Goal: Information Seeking & Learning: Find specific page/section

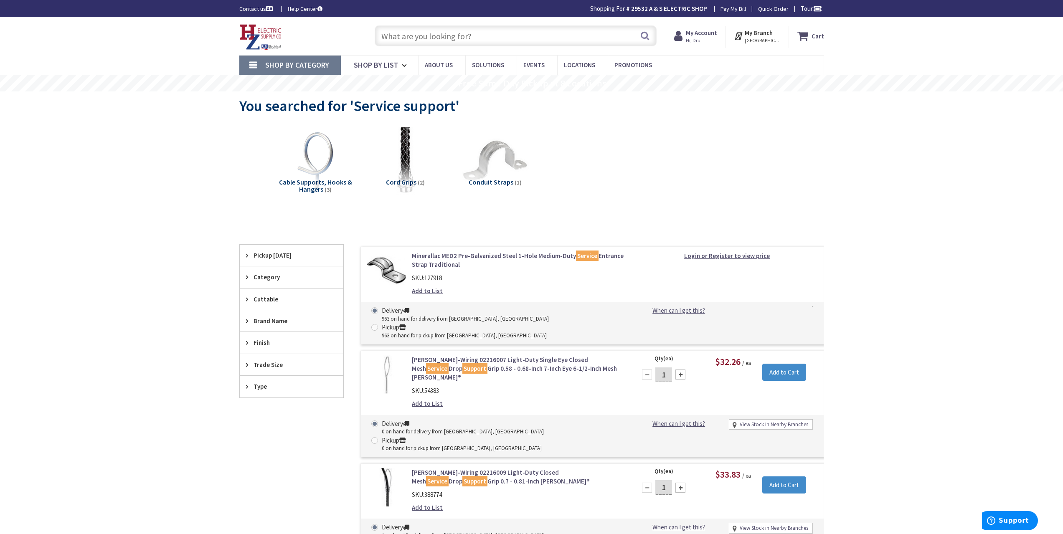
click at [400, 39] on input "text" at bounding box center [516, 35] width 282 height 21
click at [452, 41] on input "text" at bounding box center [516, 35] width 282 height 21
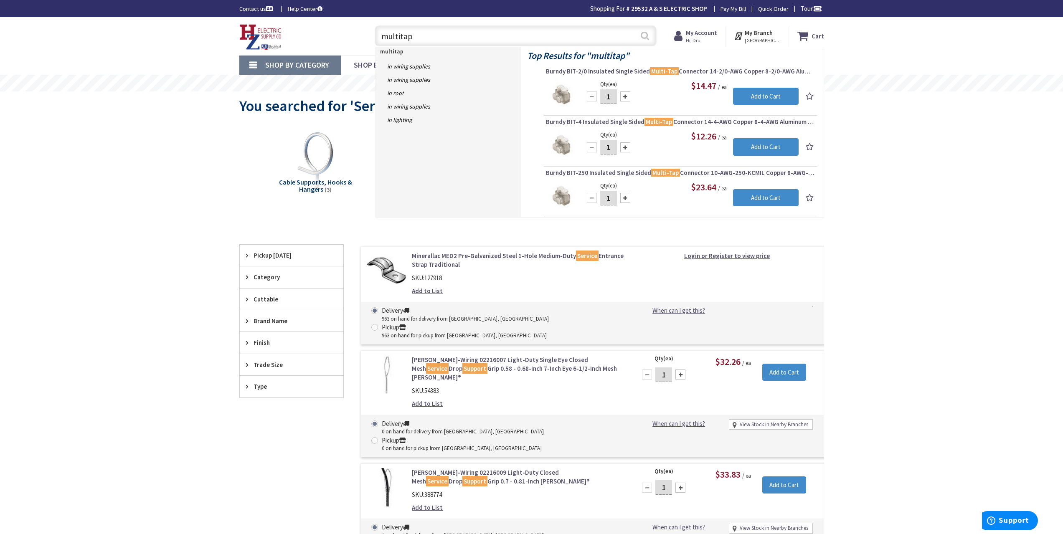
type input "multitap"
click at [642, 36] on button "Search" at bounding box center [644, 35] width 11 height 19
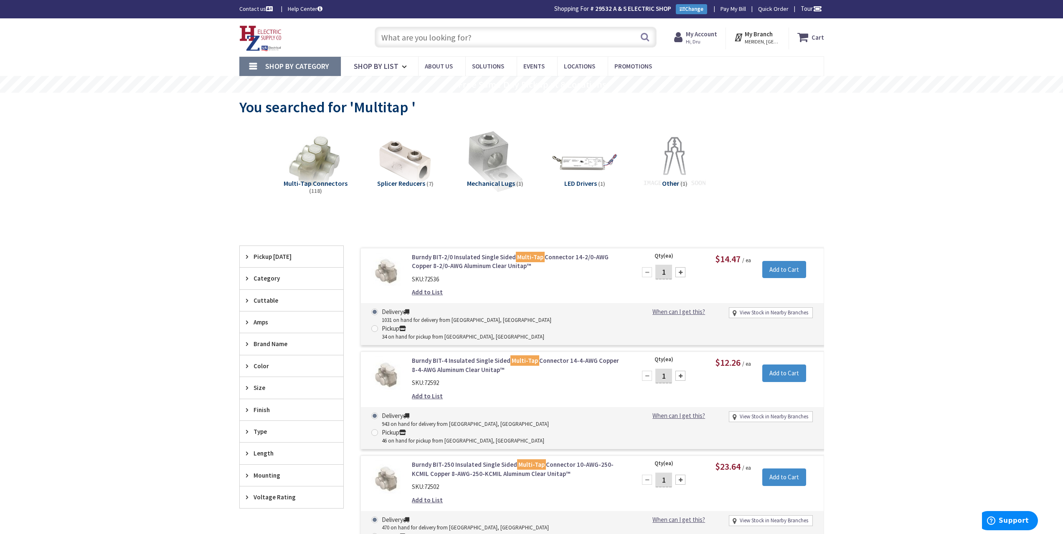
click at [550, 35] on input "text" at bounding box center [516, 37] width 282 height 21
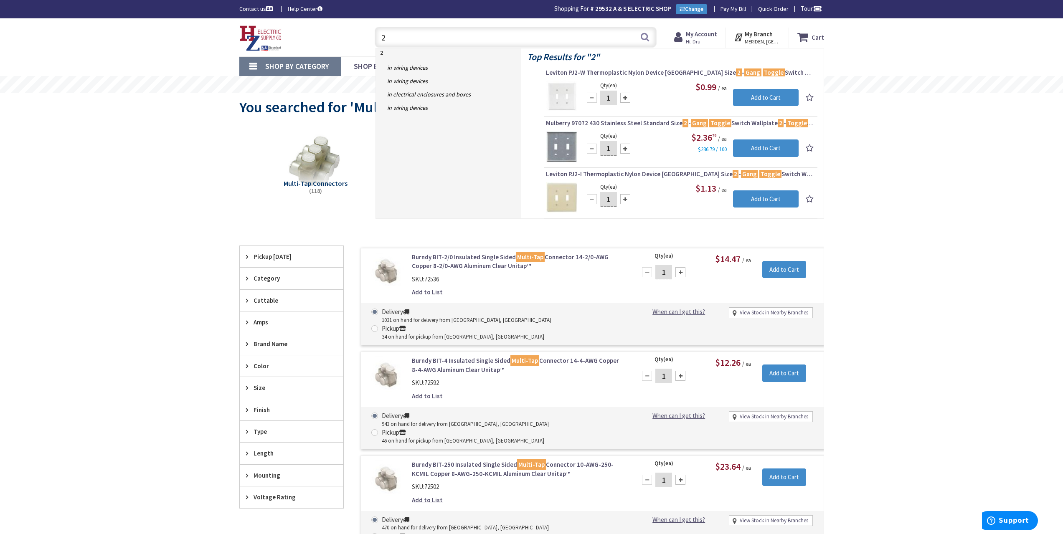
type input "2"
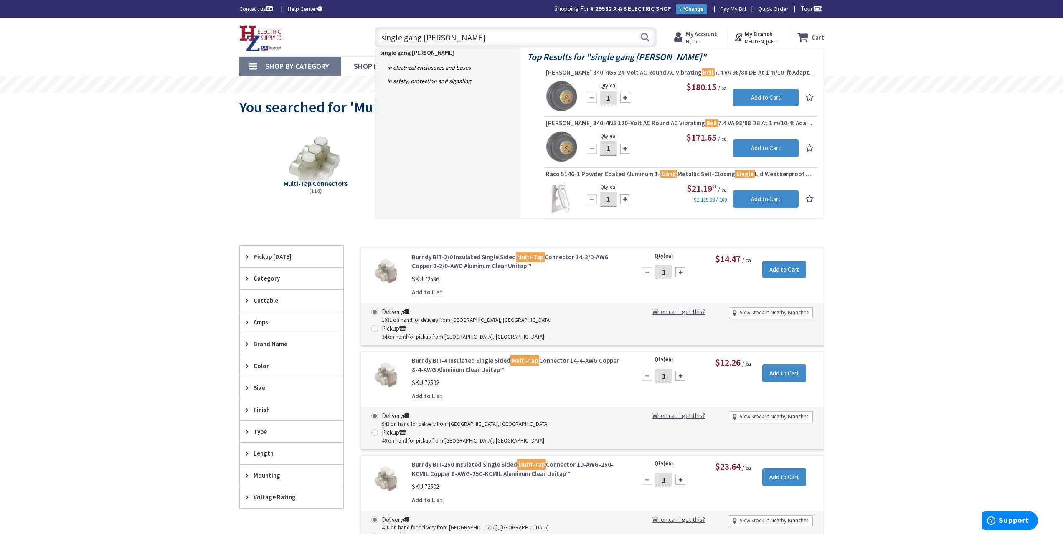
type input "single gang bell box"
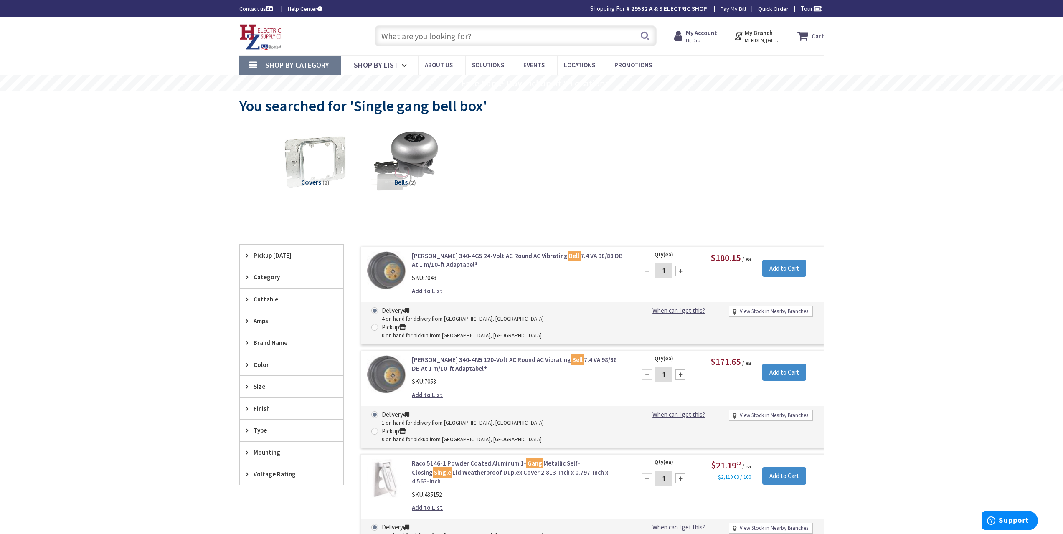
click at [469, 37] on input "text" at bounding box center [516, 35] width 282 height 21
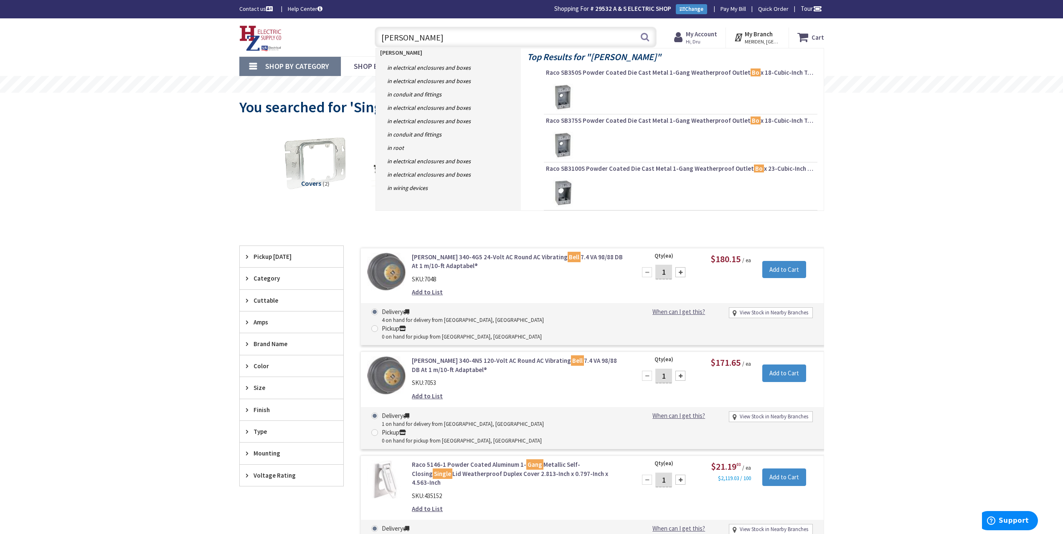
type input "bell box"
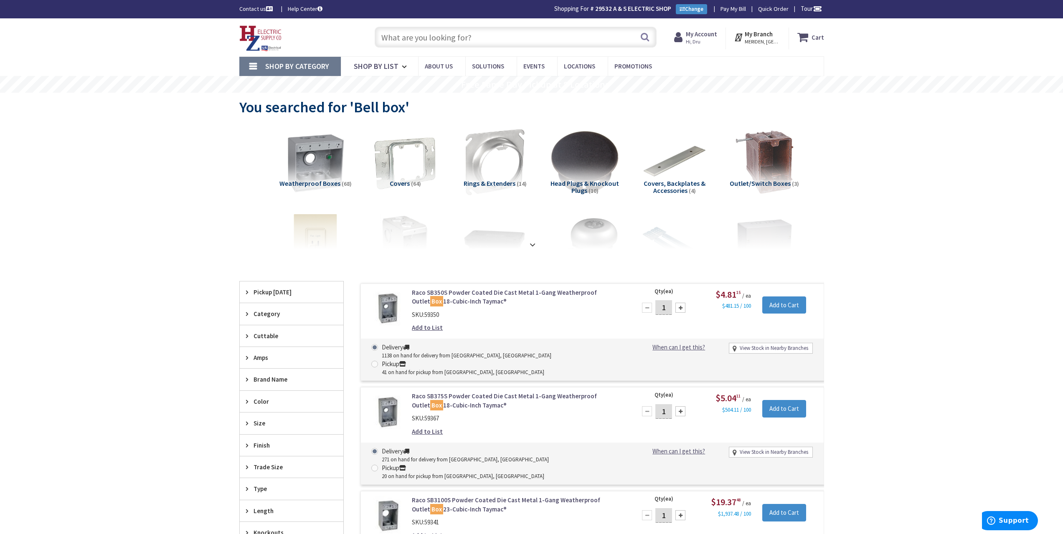
click at [514, 293] on link "Raco SB350S Powder Coated Die Cast Metal 1-Gang Weatherproof Outlet Box 18-Cubi…" at bounding box center [518, 297] width 213 height 18
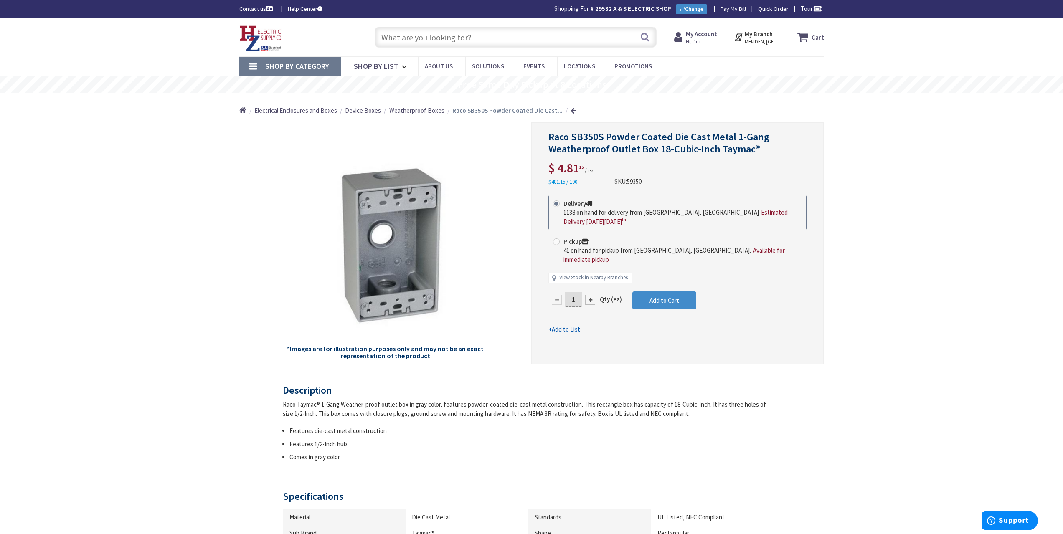
click at [438, 40] on input "text" at bounding box center [516, 37] width 282 height 21
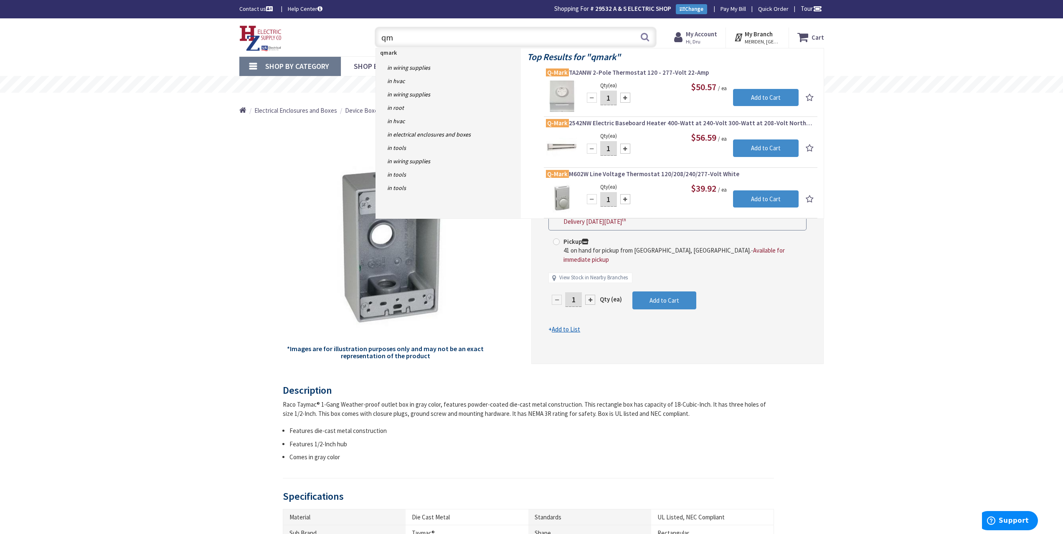
type input "q"
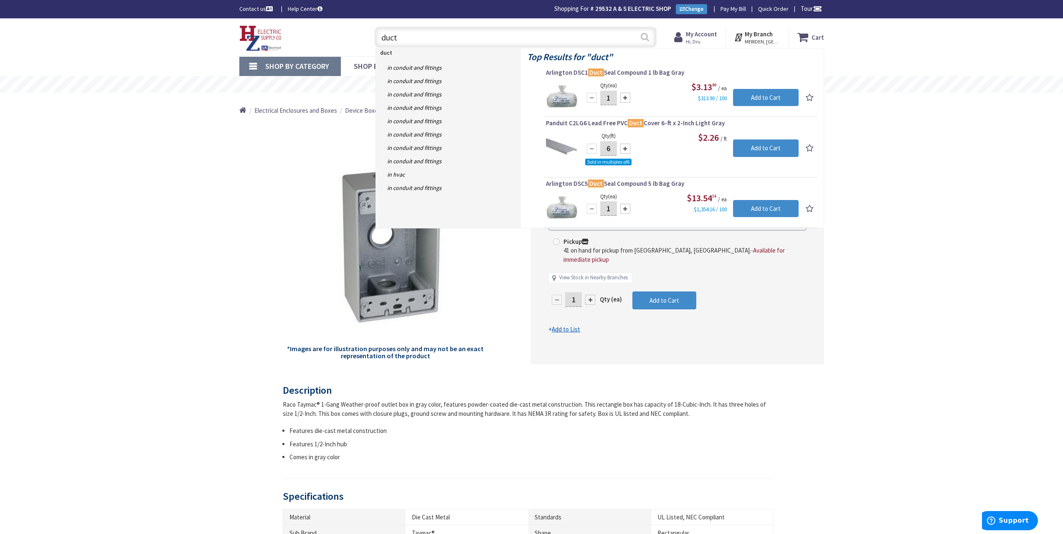
type input "duct"
click at [646, 37] on button "Search" at bounding box center [644, 37] width 11 height 19
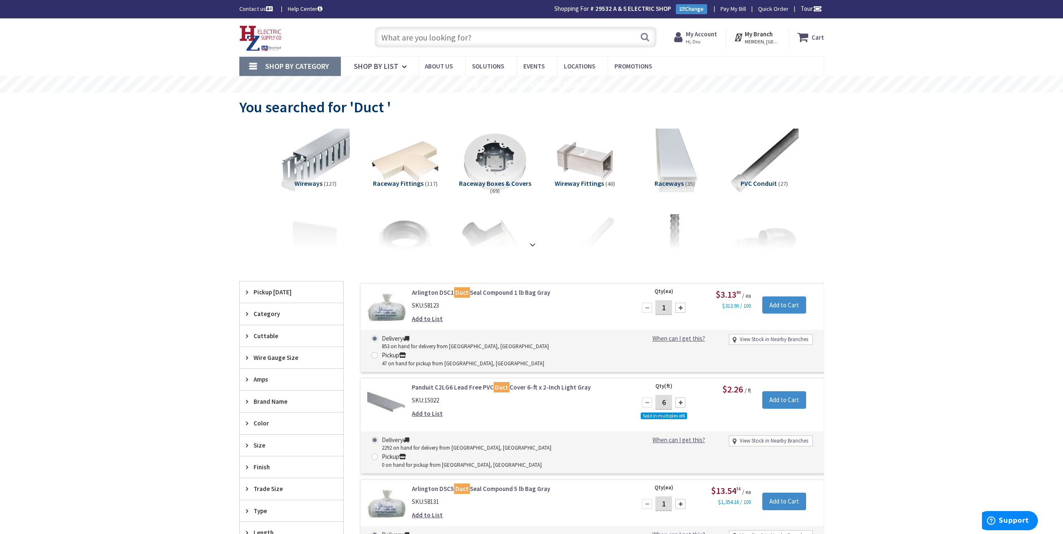
click at [517, 44] on input "text" at bounding box center [516, 37] width 282 height 21
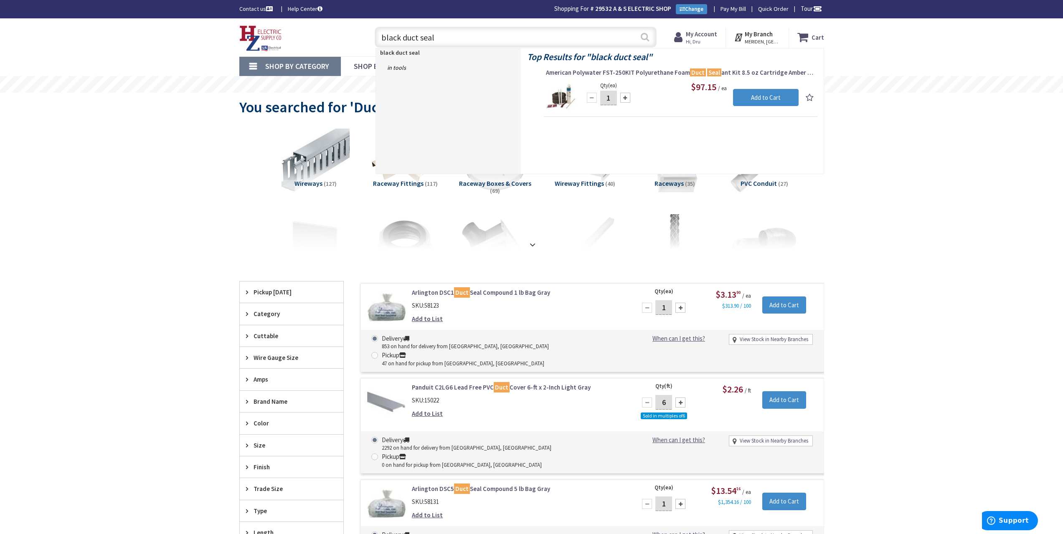
type input "black duct seal"
click at [643, 38] on button "Search" at bounding box center [644, 37] width 11 height 19
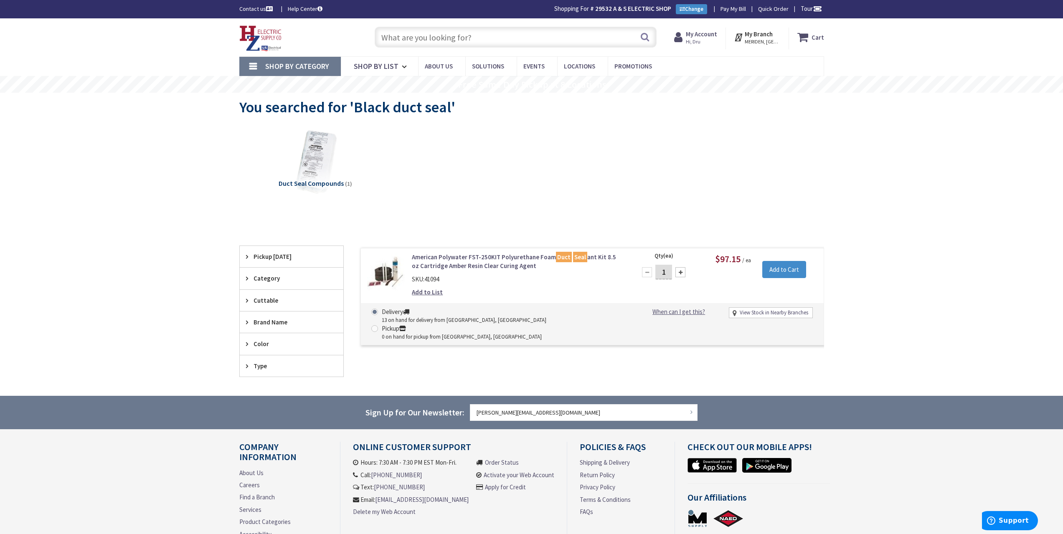
click at [497, 38] on input "text" at bounding box center [516, 37] width 282 height 21
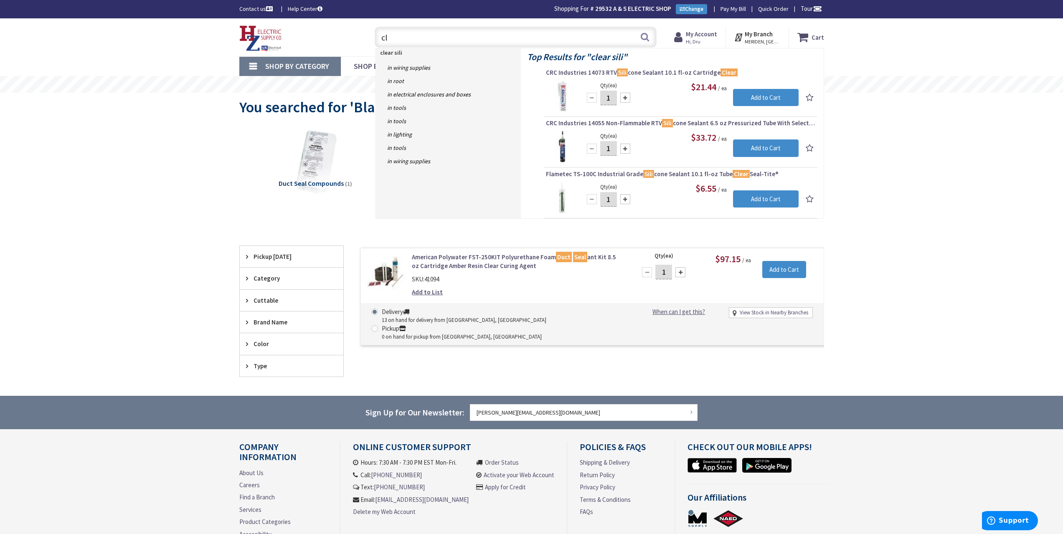
type input "c"
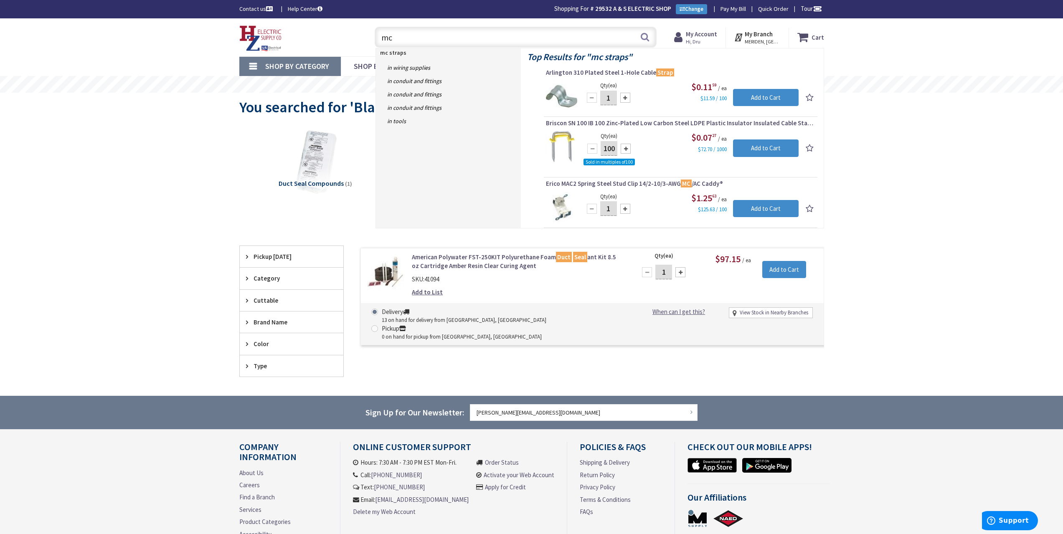
type input "m"
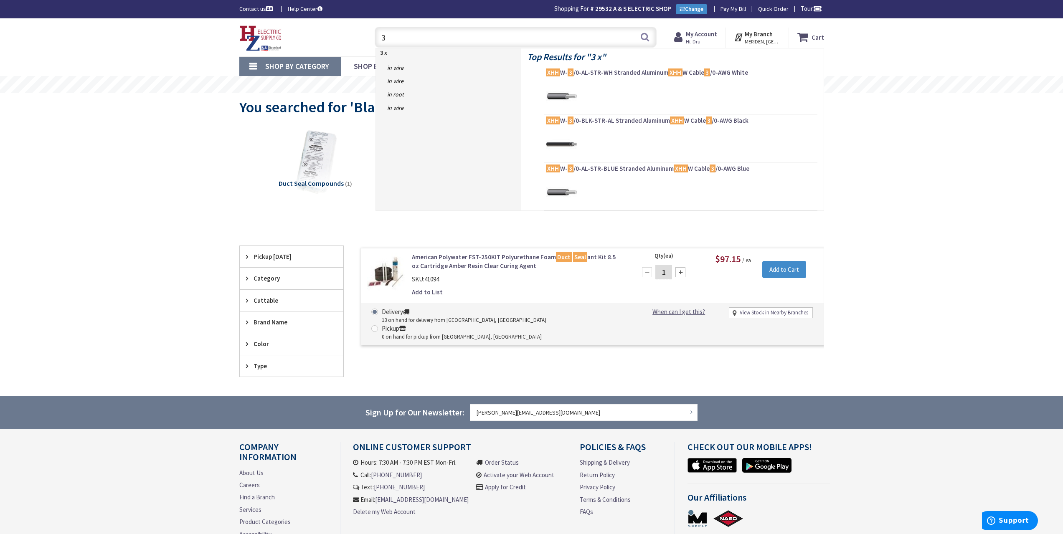
type input "3"
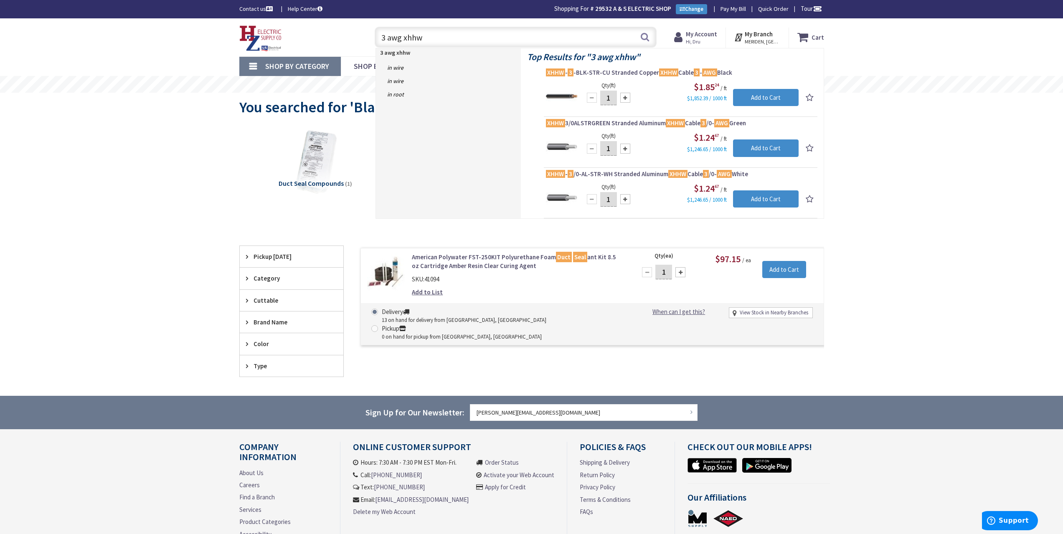
drag, startPoint x: 525, startPoint y: 227, endPoint x: 983, endPoint y: 326, distance: 468.7
click at [983, 326] on div "Skip to Content Toggle Nav 3 awg xhhw 3 awg xhhw Search Cart My Cart Close You …" at bounding box center [531, 303] width 1063 height 570
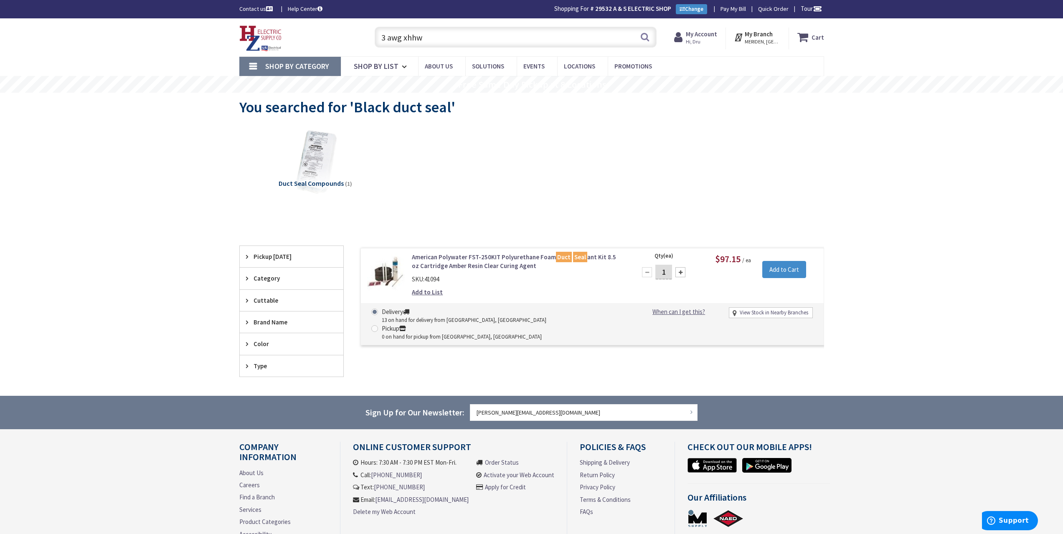
click at [446, 37] on input "3 awg xhhw" at bounding box center [516, 37] width 282 height 21
type input "3"
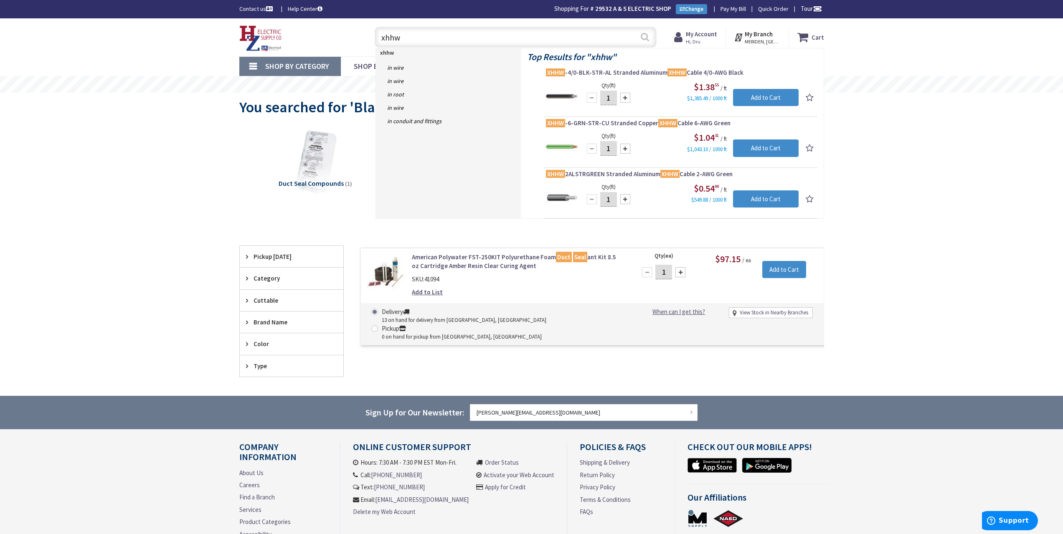
type input "xhhw"
click at [644, 37] on button "Search" at bounding box center [644, 37] width 11 height 19
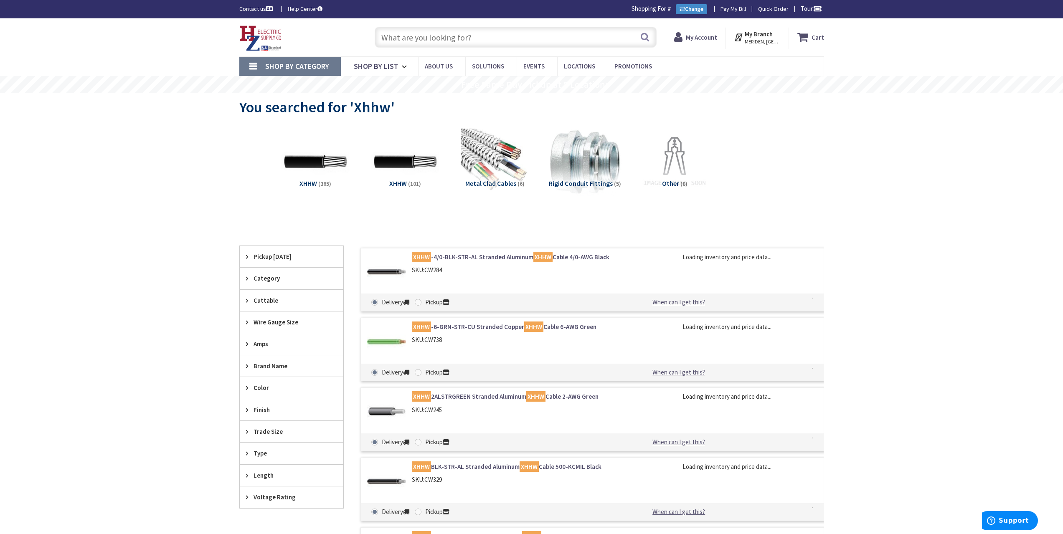
drag, startPoint x: 598, startPoint y: 113, endPoint x: 572, endPoint y: 131, distance: 31.4
drag, startPoint x: 572, startPoint y: 131, endPoint x: 795, endPoint y: 170, distance: 226.4
click at [795, 170] on div "XHHW (365) XHHW (101) Metal Clad Cables (6) Rigid Conduit Fittings (5)" at bounding box center [531, 169] width 555 height 90
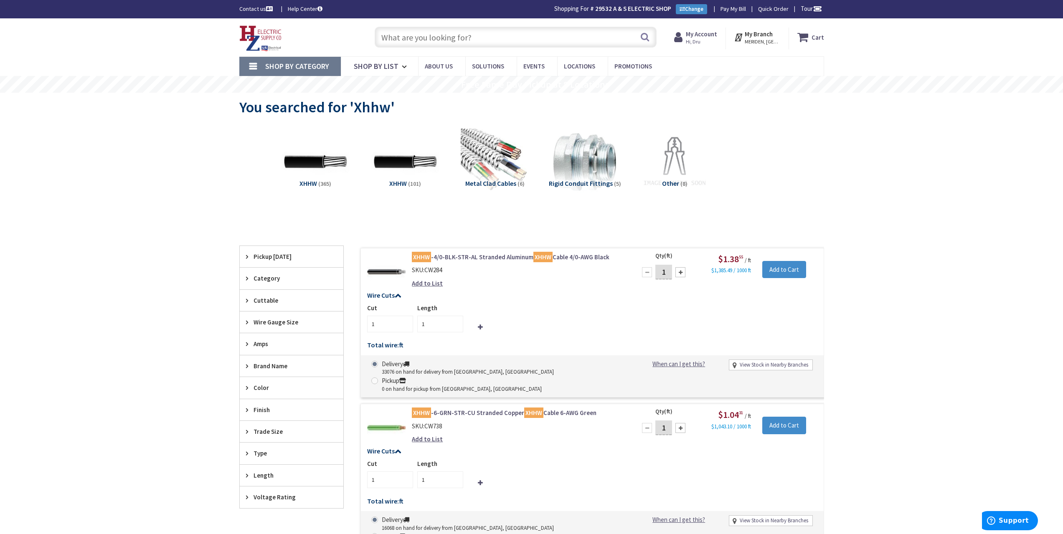
click at [458, 36] on input "text" at bounding box center [516, 37] width 282 height 21
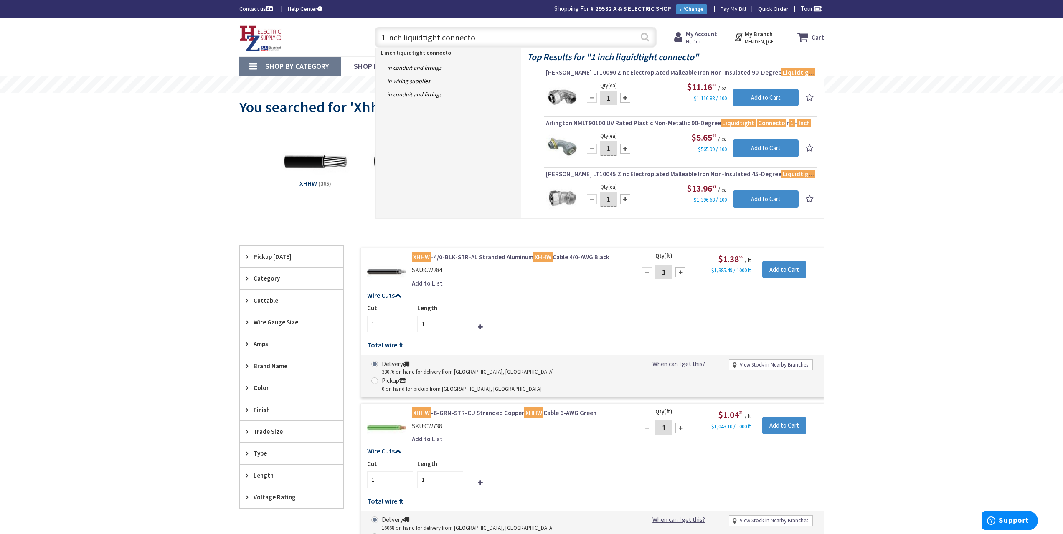
type input "1 inch liquidtight connecto"
click at [641, 39] on button "Search" at bounding box center [644, 37] width 11 height 19
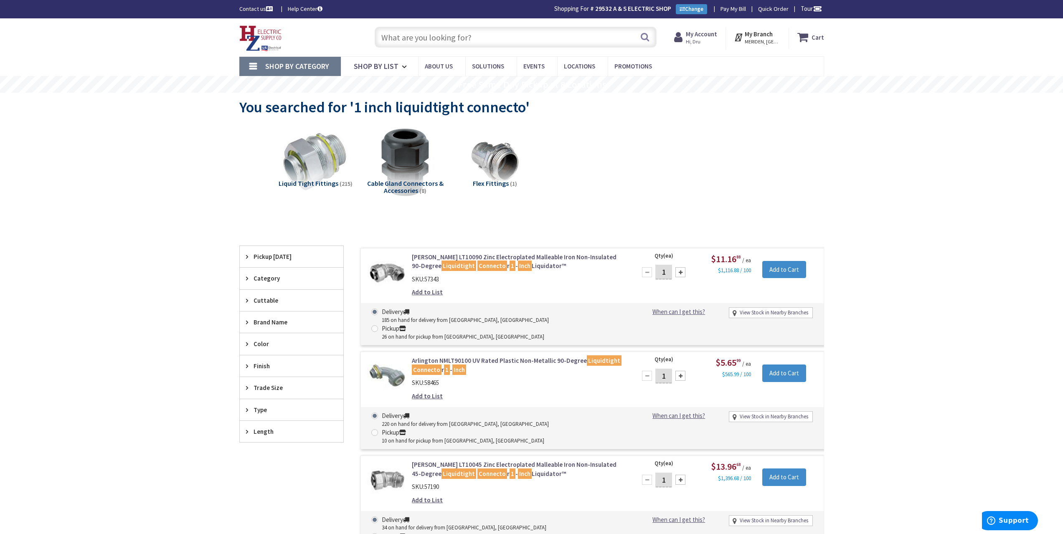
click at [441, 34] on input "text" at bounding box center [516, 37] width 282 height 21
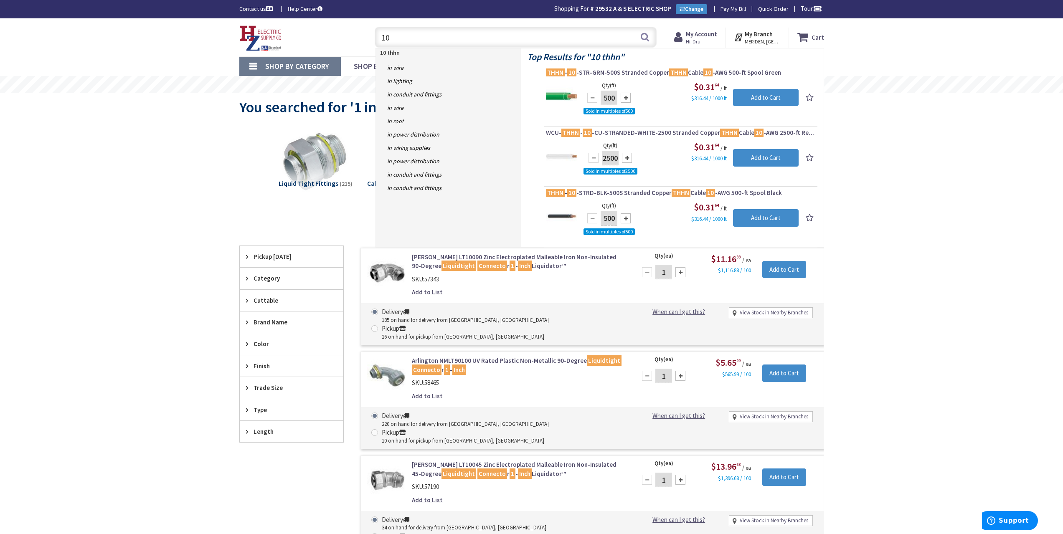
type input "1"
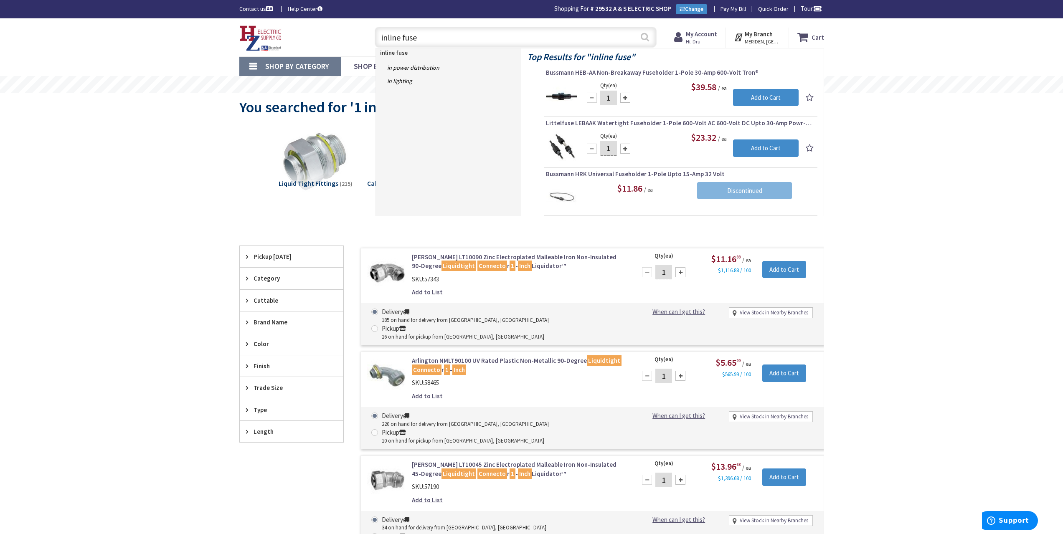
type input "inline fuse"
click at [647, 39] on button "Search" at bounding box center [644, 37] width 11 height 19
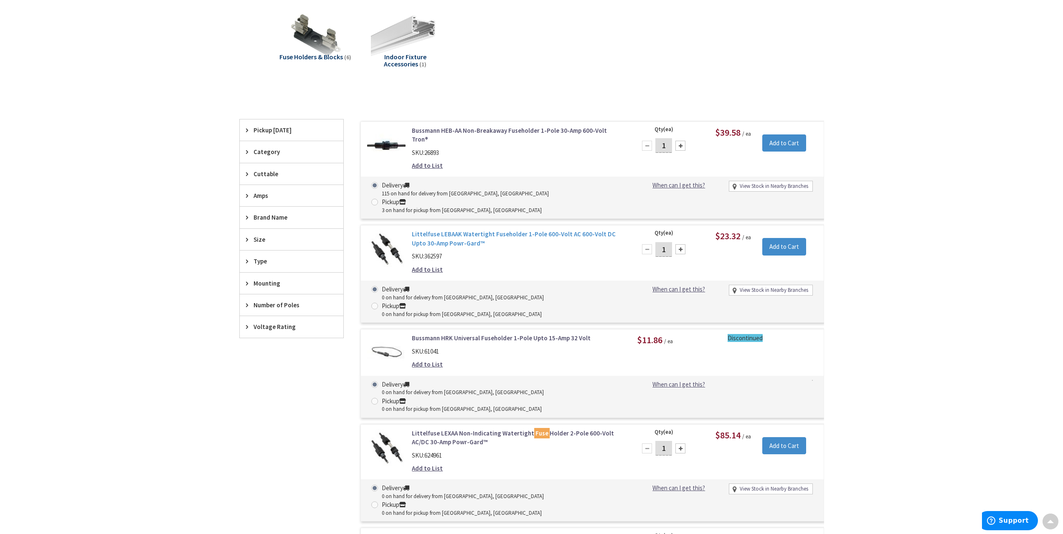
scroll to position [168, 0]
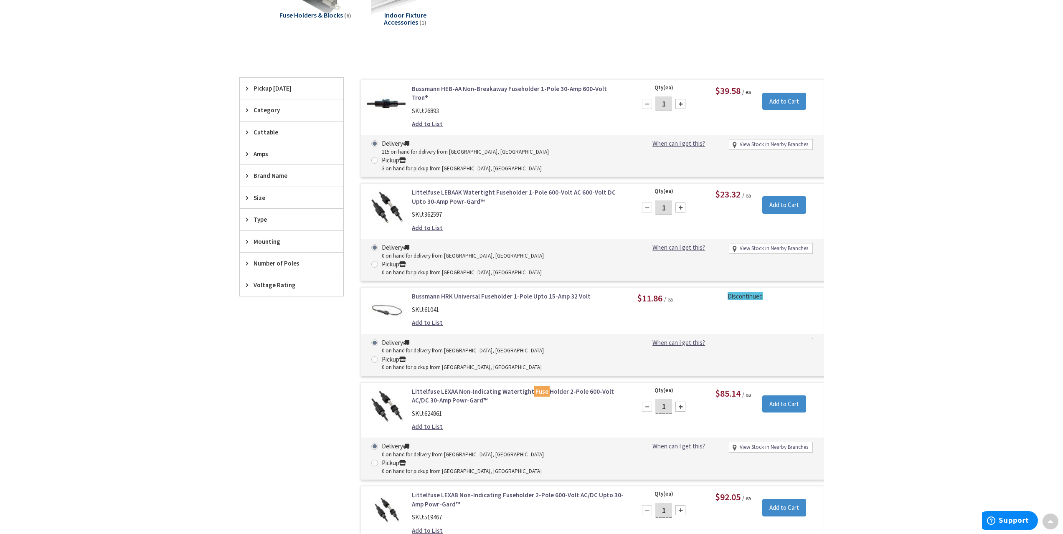
drag, startPoint x: 588, startPoint y: 217, endPoint x: 843, endPoint y: 117, distance: 273.5
click at [843, 117] on main "You searched for 'Inline fuse ' View Subcategories Fuse Holders & Blocks (6) In…" at bounding box center [531, 369] width 626 height 890
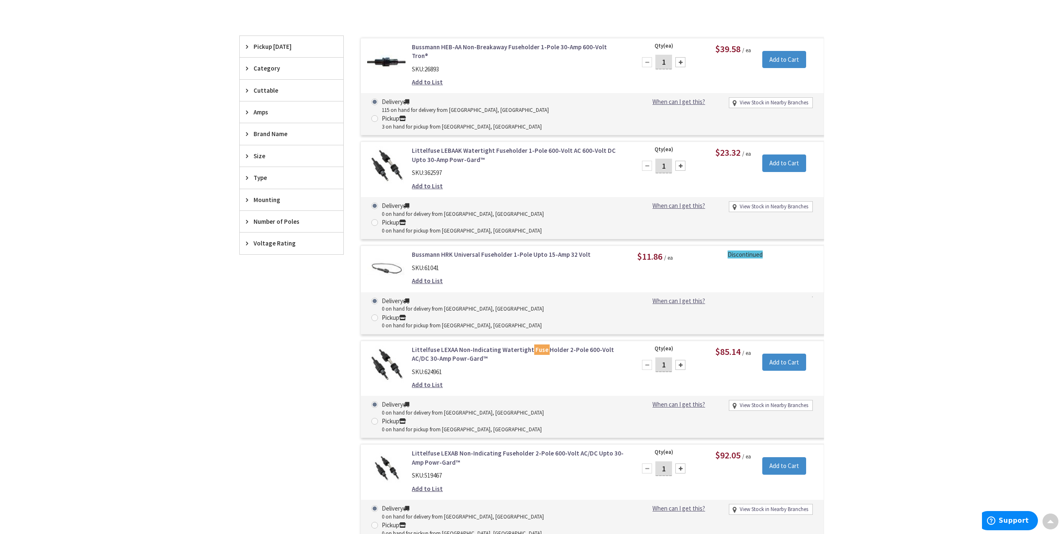
scroll to position [127, 0]
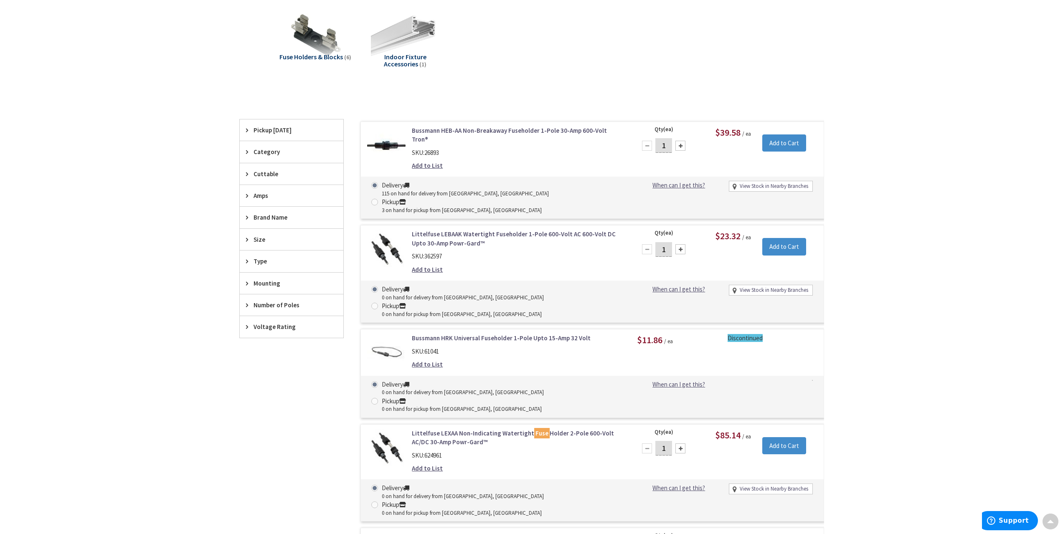
click at [569, 130] on link "Bussmann HEB-AA Non-Breakaway Fuseholder 1-Pole 30-Amp 600-Volt Tron®" at bounding box center [518, 135] width 213 height 18
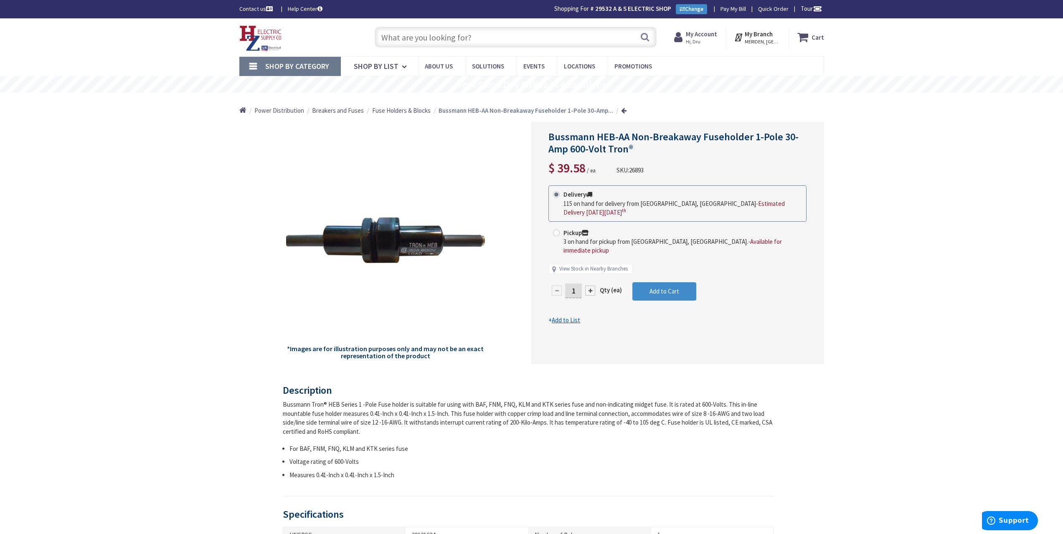
click at [515, 38] on input "text" at bounding box center [516, 37] width 282 height 21
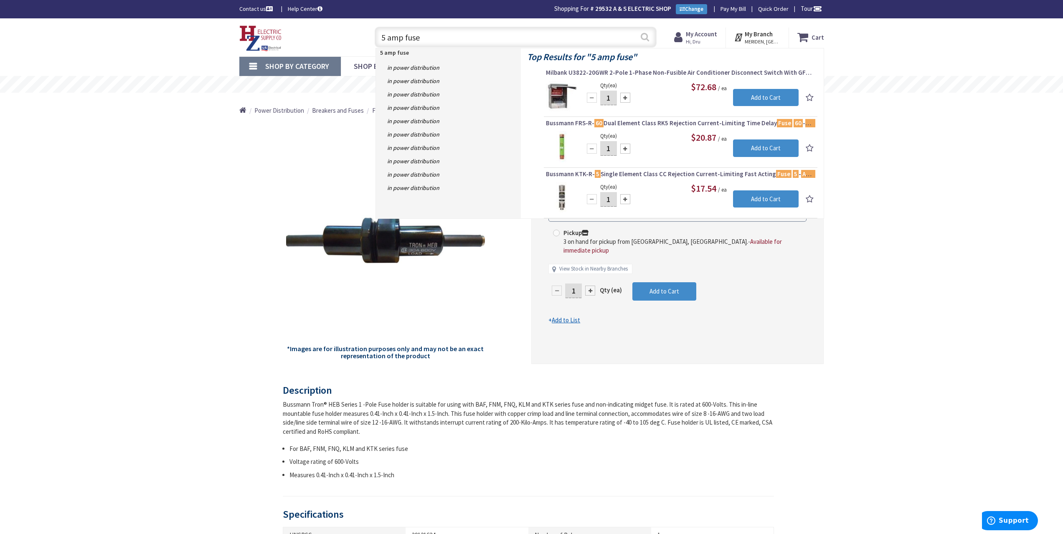
type input "5 amp fuse"
click at [645, 41] on button "Search" at bounding box center [644, 37] width 11 height 19
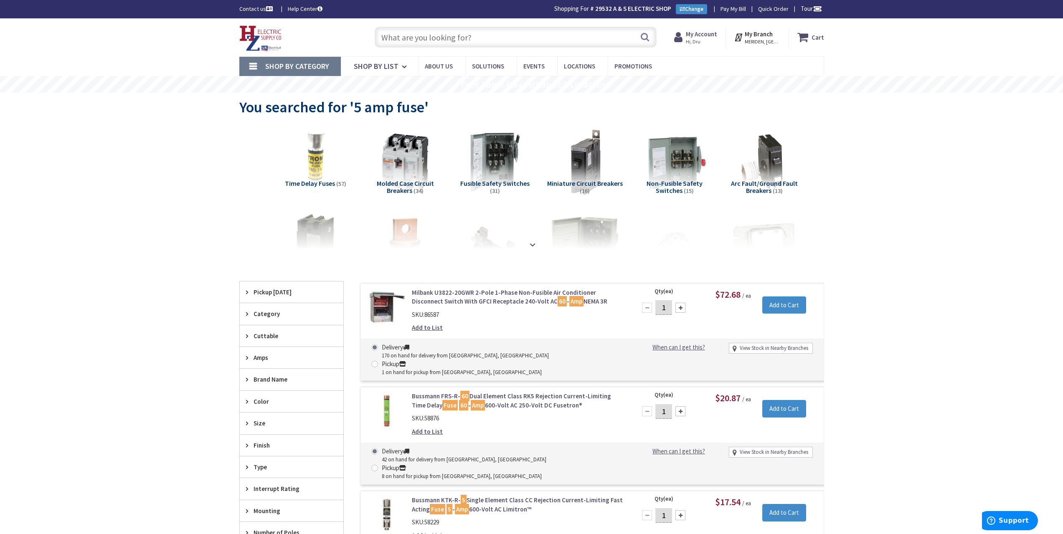
click at [525, 43] on input "text" at bounding box center [516, 37] width 282 height 21
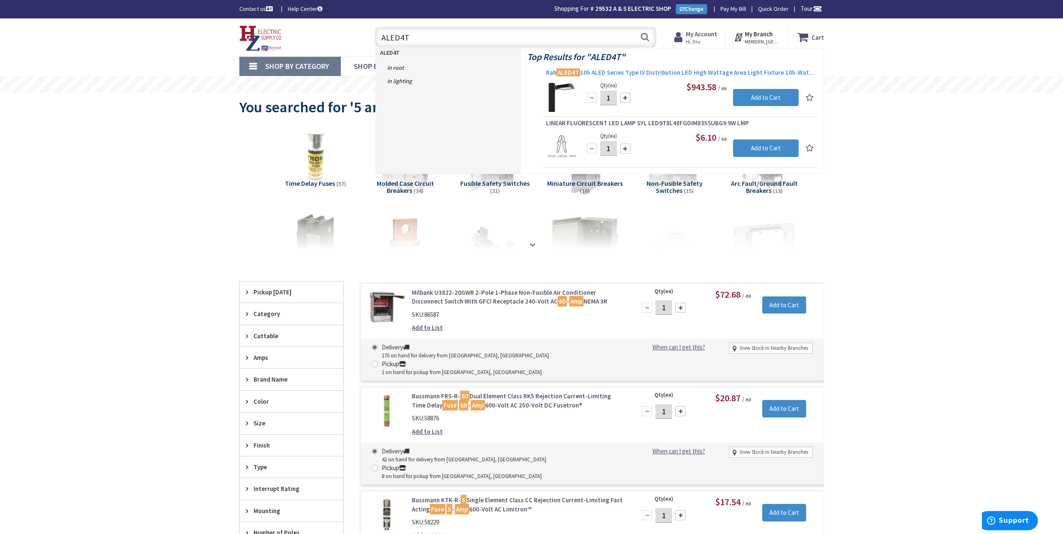
type input "ALED4T"
click at [677, 76] on span "Rab ALED4T 105 ALED Series Type IV Distribution LED High Wattage Area Light Fix…" at bounding box center [680, 72] width 269 height 8
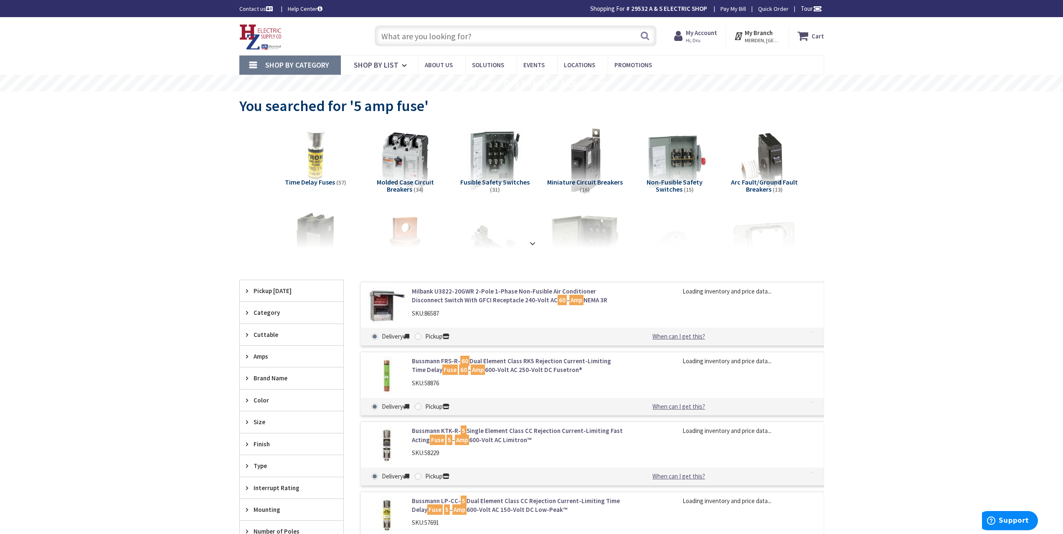
click at [426, 40] on input "text" at bounding box center [516, 35] width 282 height 21
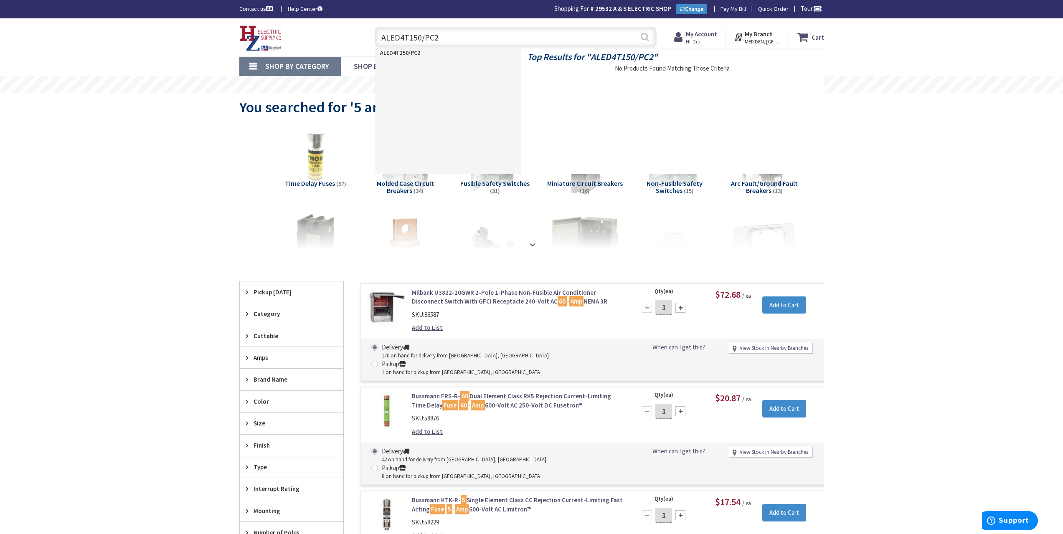
type input "ALED4T150/PC2"
click at [646, 36] on button "Search" at bounding box center [644, 37] width 11 height 19
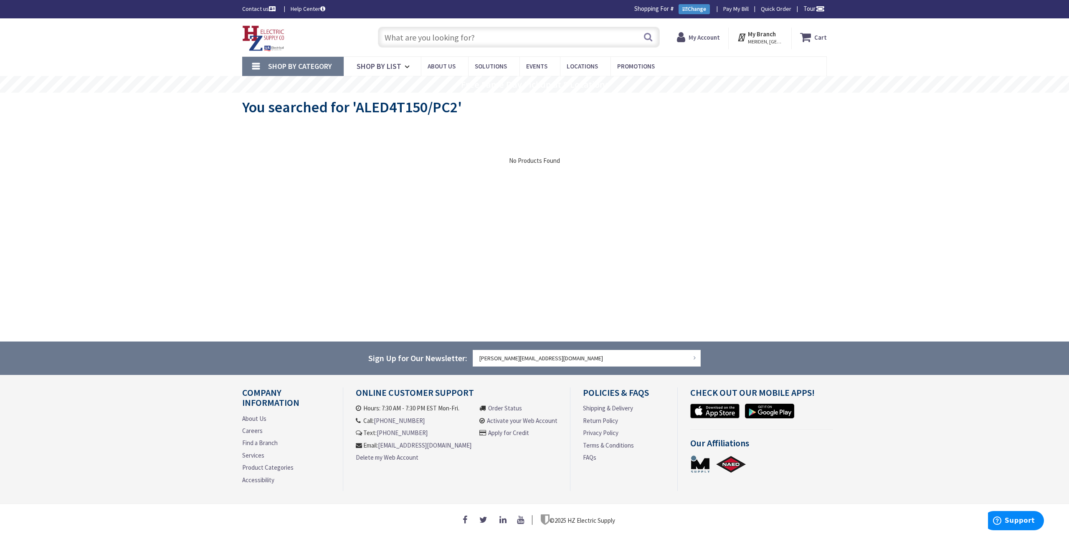
click at [525, 41] on input "text" at bounding box center [519, 37] width 282 height 21
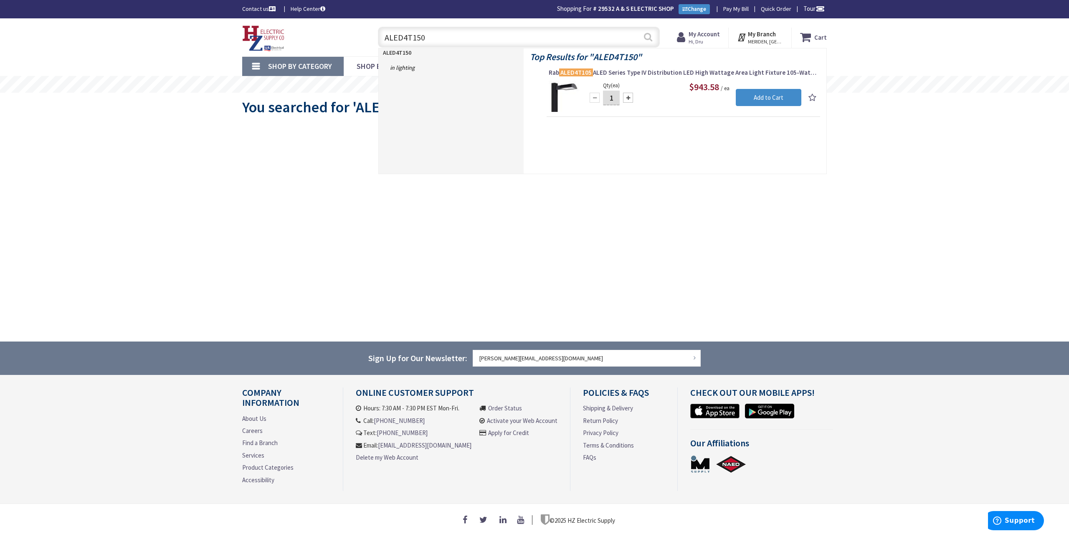
type input "ALED4T150"
click at [652, 39] on button "Search" at bounding box center [648, 37] width 11 height 19
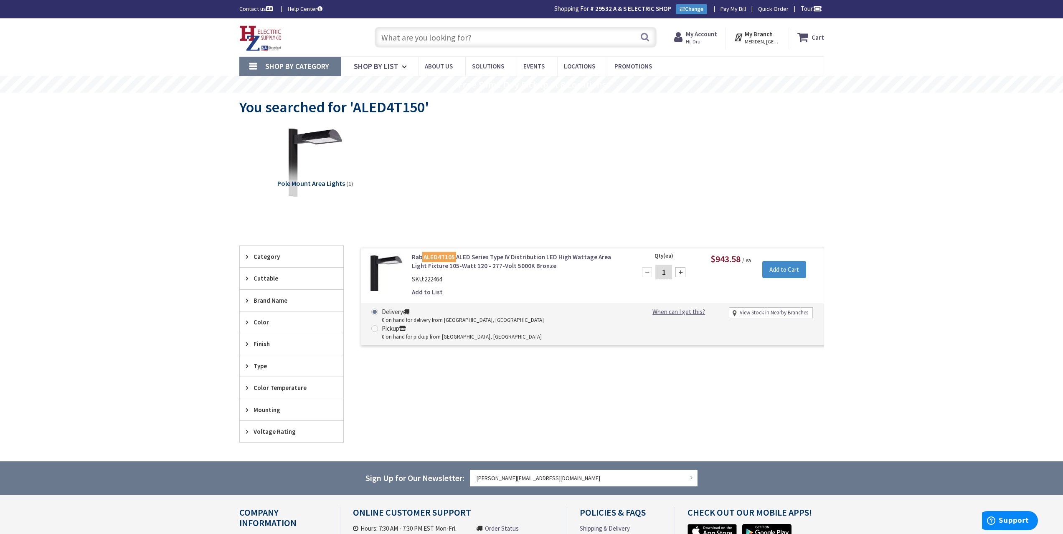
click at [505, 38] on input "text" at bounding box center [516, 37] width 282 height 21
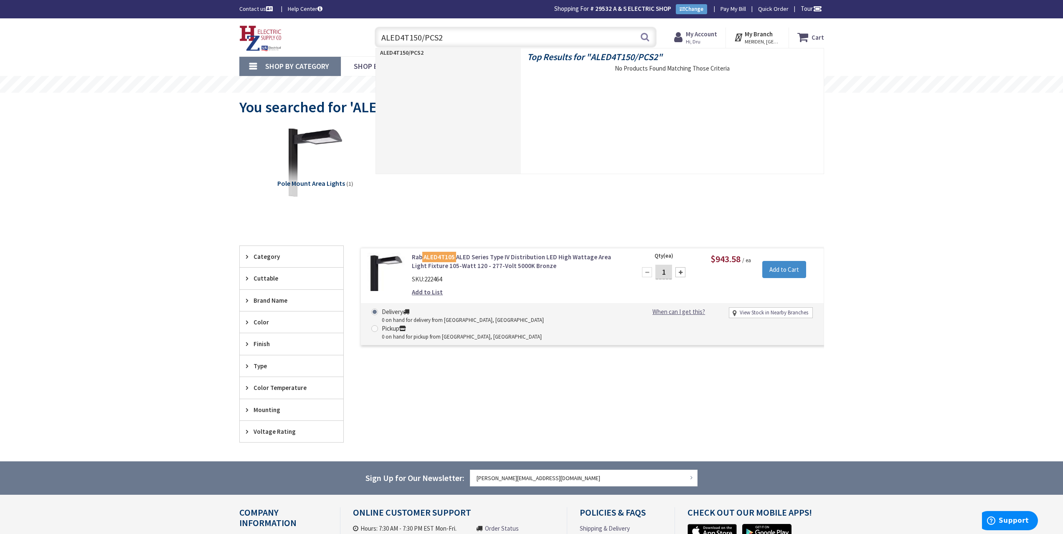
type input "ALED4T150/PCS2"
